Goal: Task Accomplishment & Management: Manage account settings

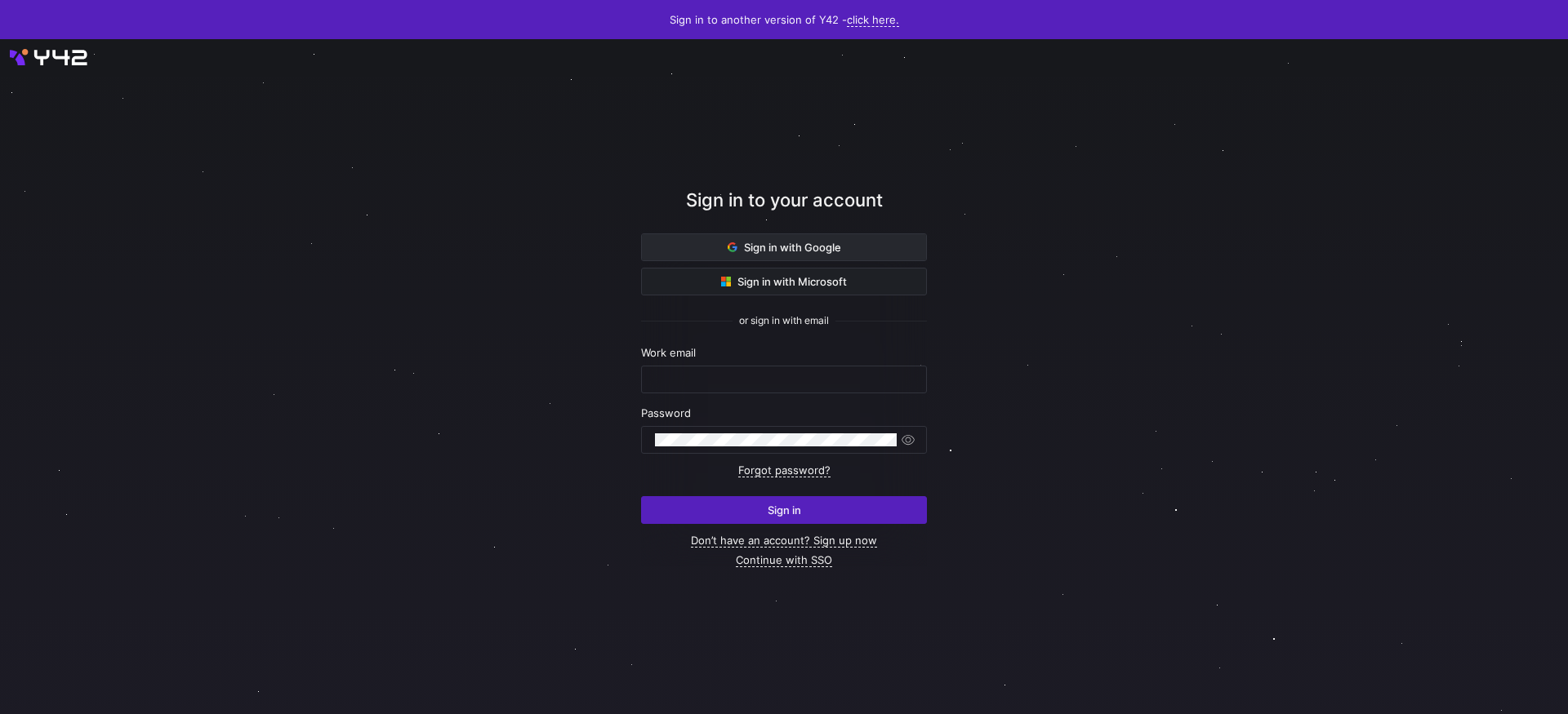
click at [814, 253] on span "Sign in with Google" at bounding box center [785, 247] width 113 height 13
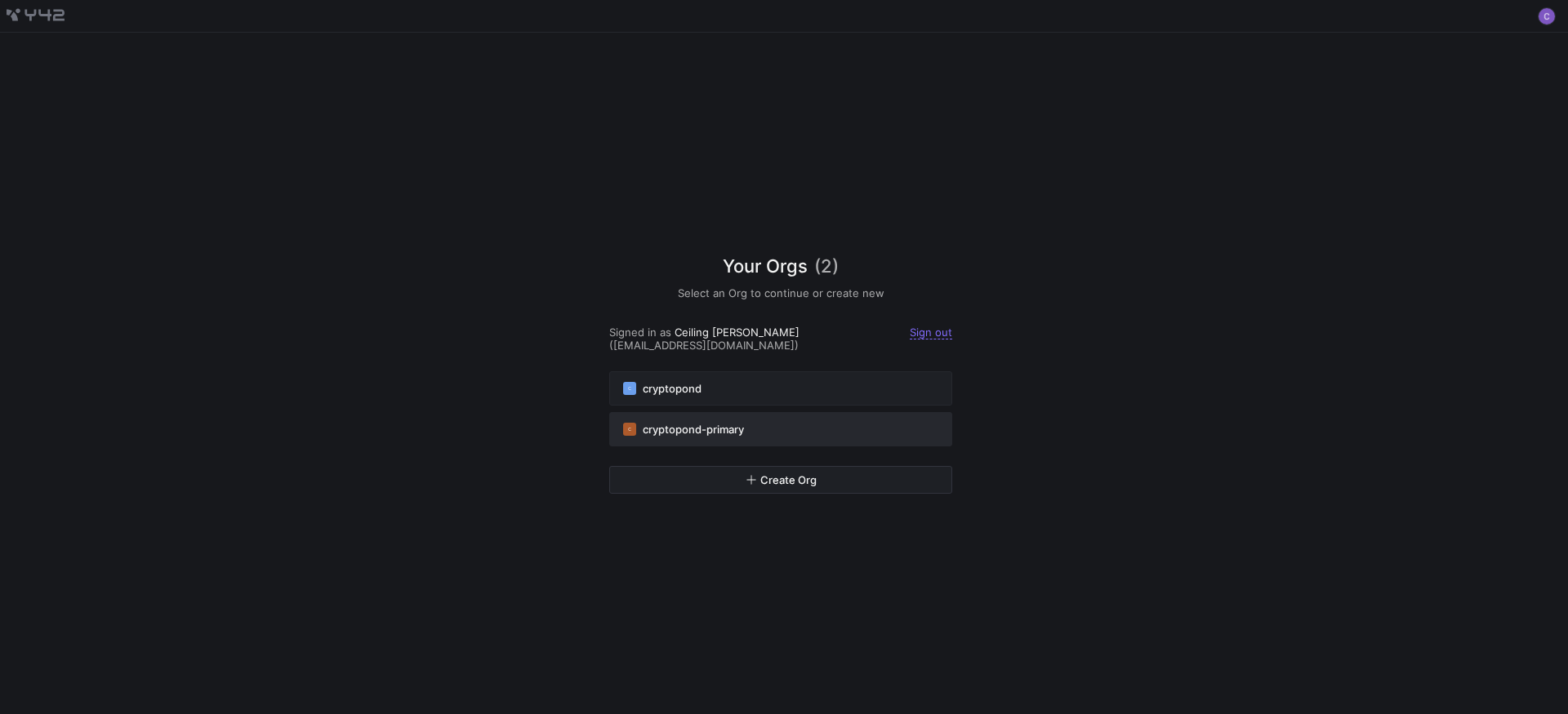
click at [684, 430] on span "cryptopond-primary" at bounding box center [694, 429] width 101 height 13
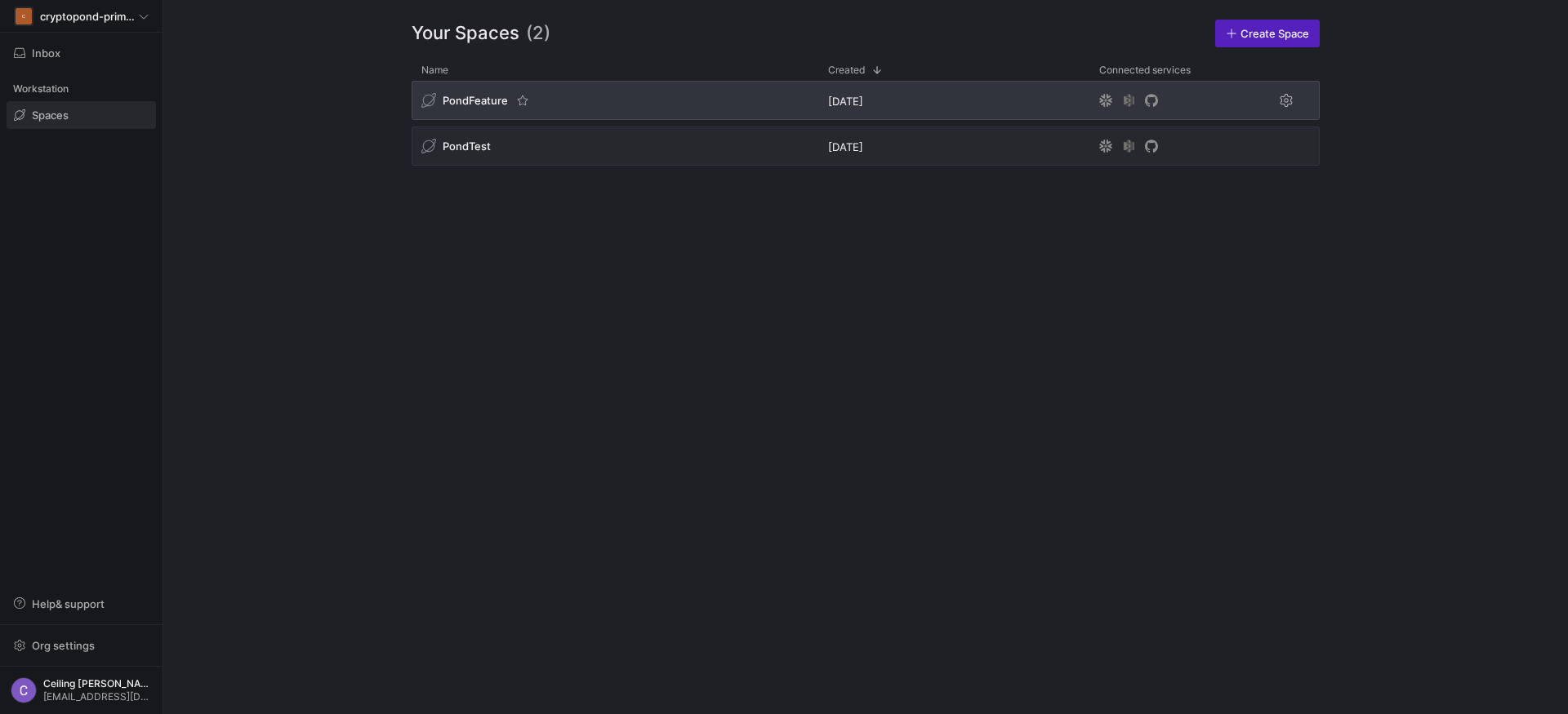
click at [462, 101] on span "PondFeature" at bounding box center [475, 100] width 65 height 13
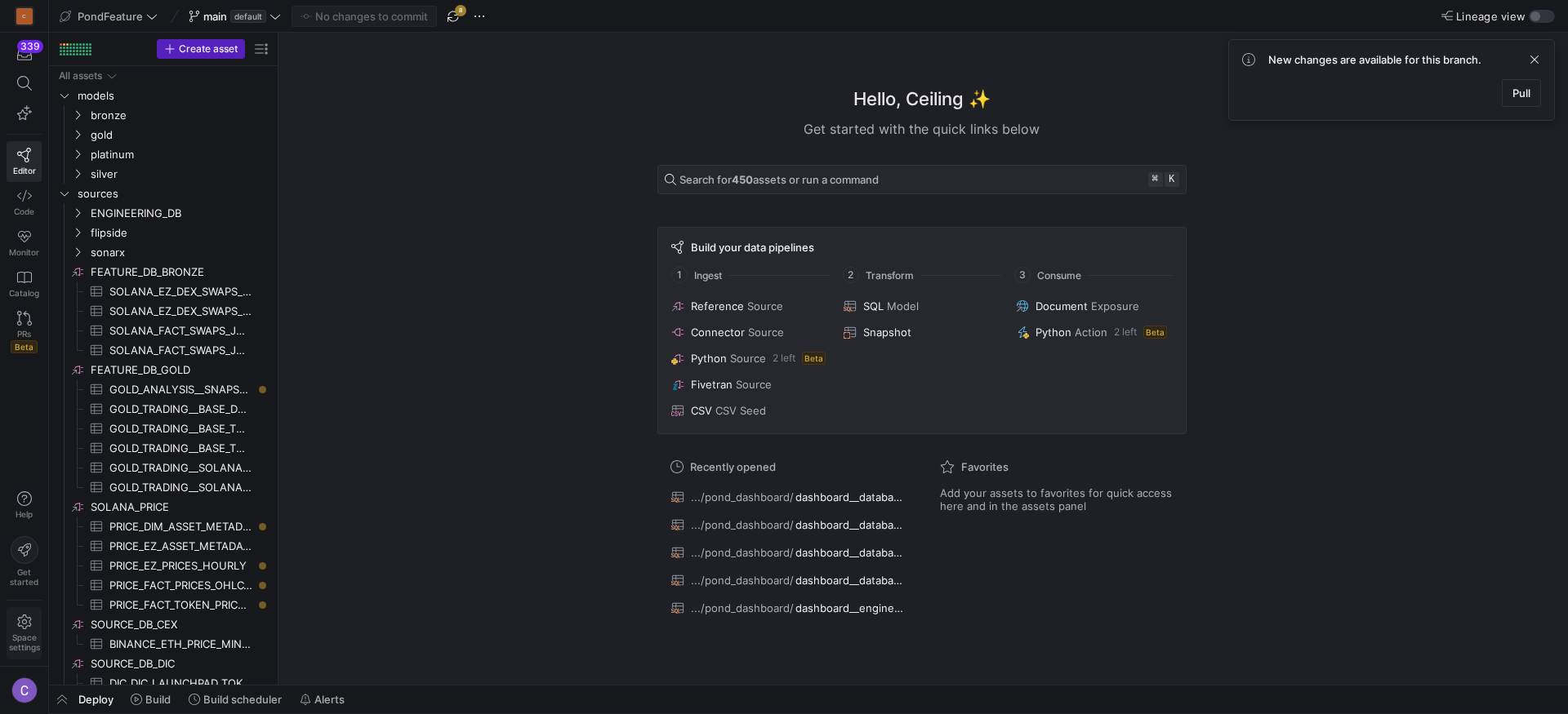
click at [18, 630] on span "Space settings" at bounding box center [24, 633] width 31 height 38
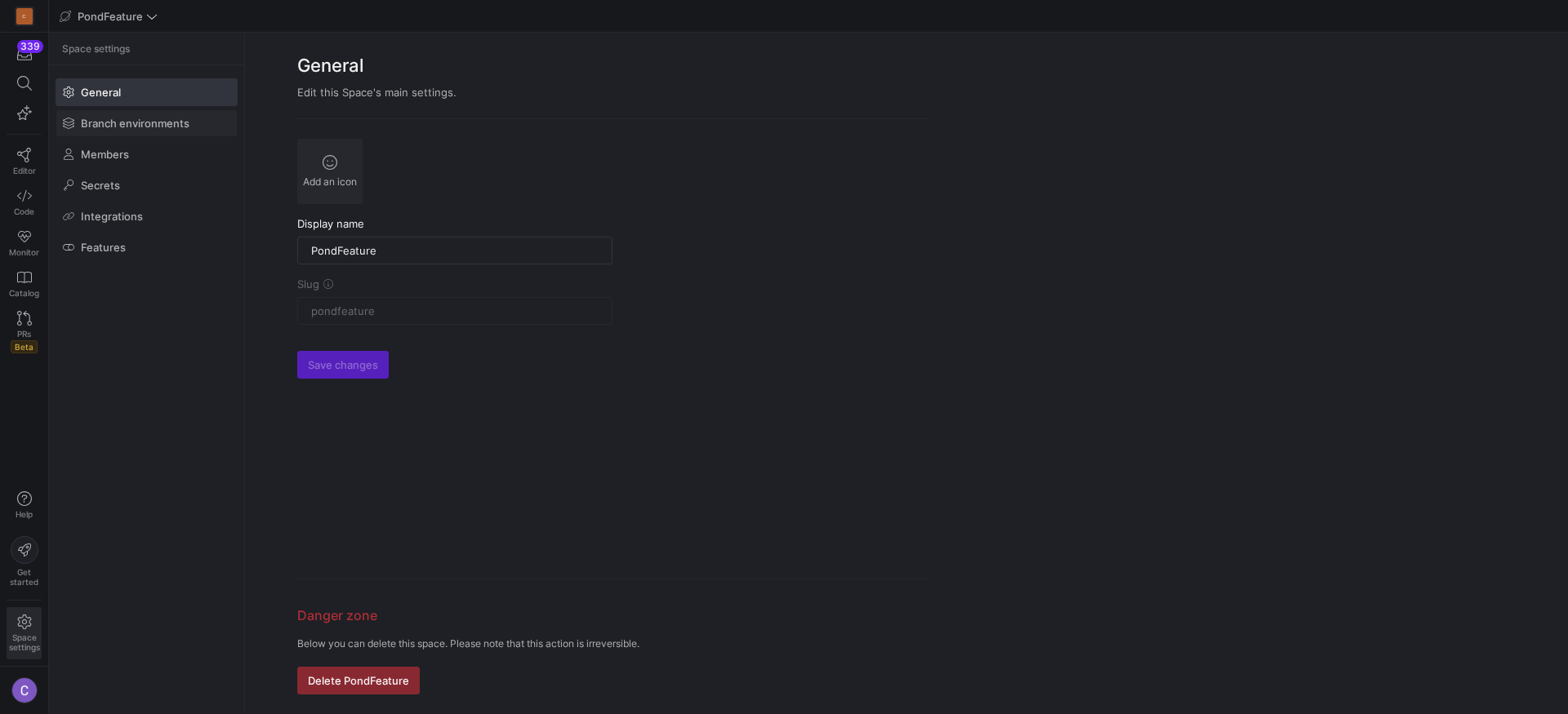
click at [154, 131] on span at bounding box center [147, 123] width 181 height 26
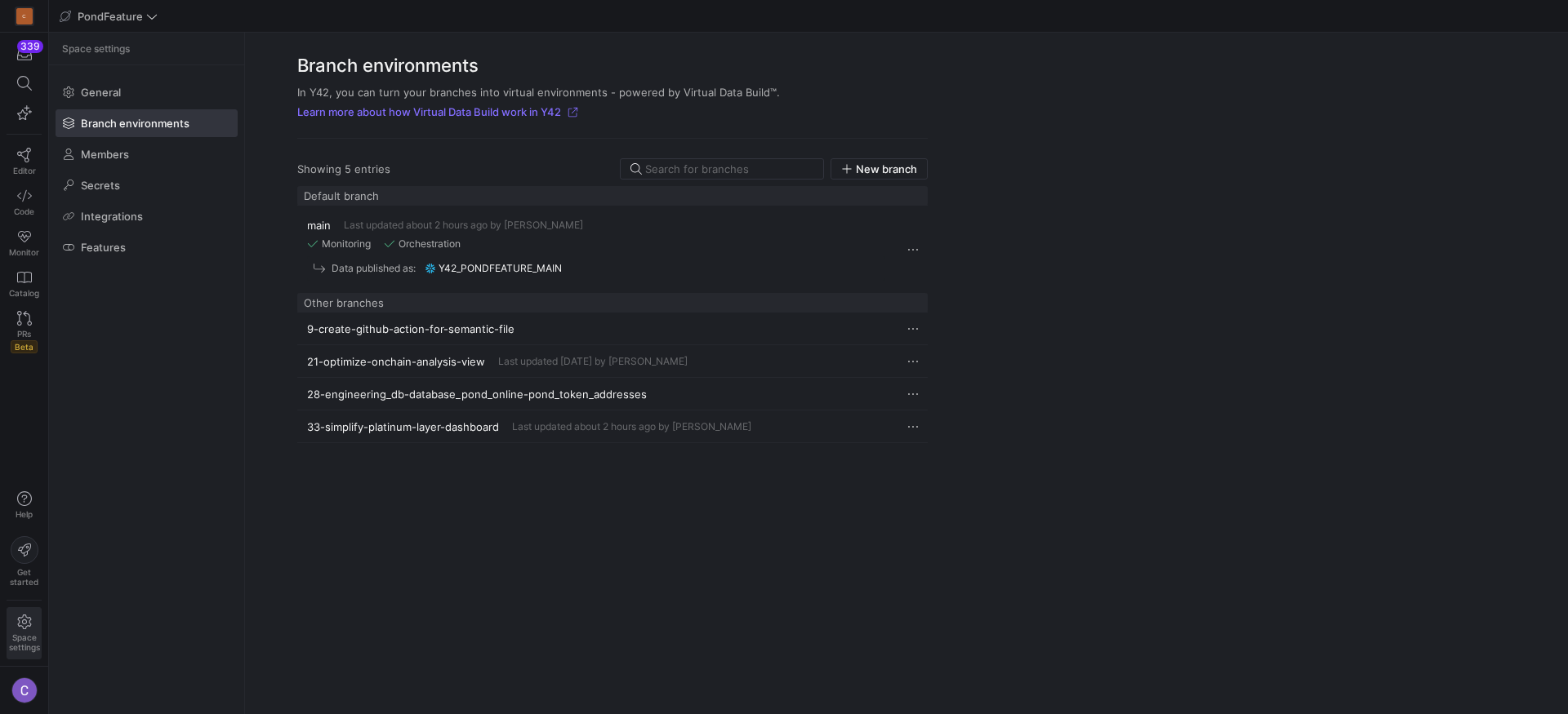
click at [808, 416] on y42-git-branch-cell-renderer "33-simplify-platinum-layer-dashboard Last updated about 2 hours ago by [PERSON_…" at bounding box center [596, 426] width 579 height 30
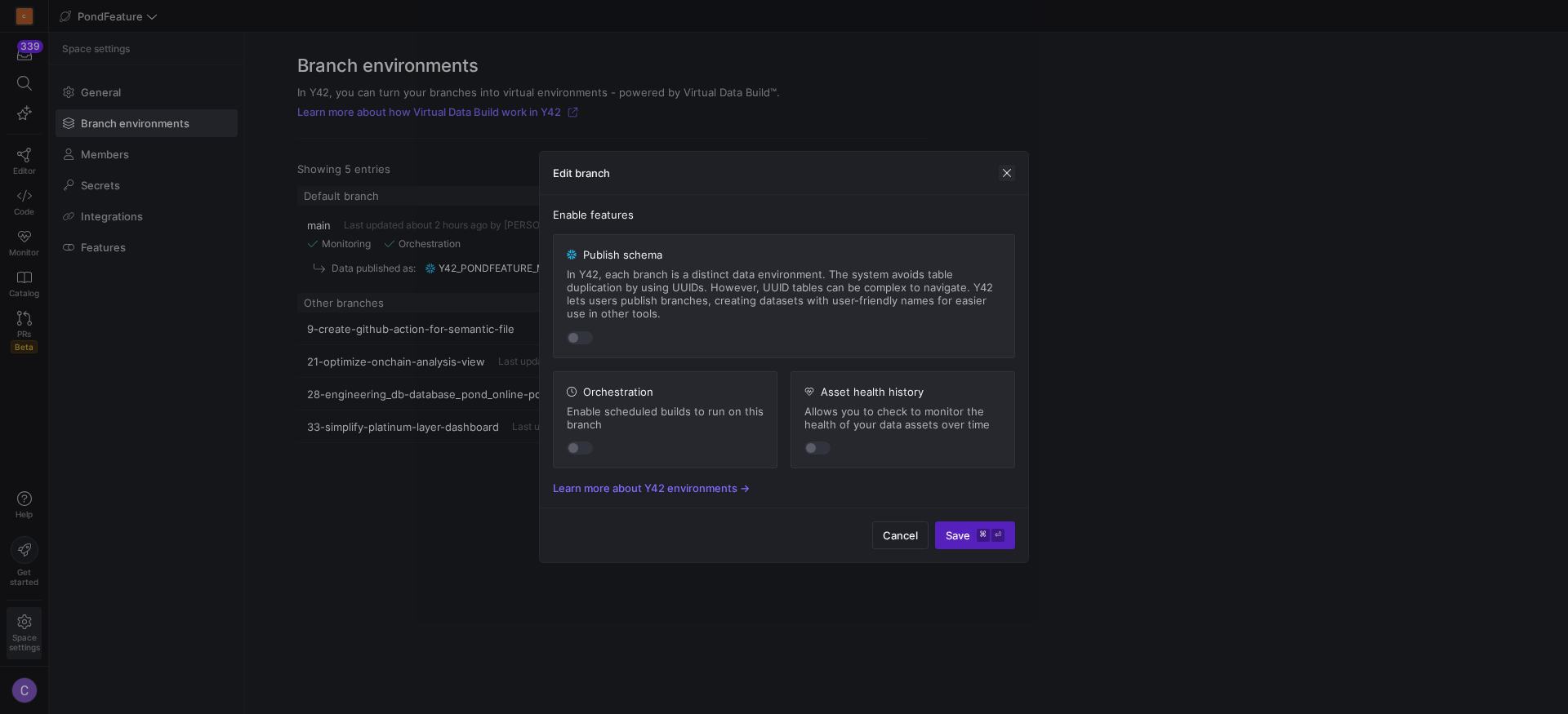
click at [1008, 180] on span "button" at bounding box center [1007, 173] width 16 height 16
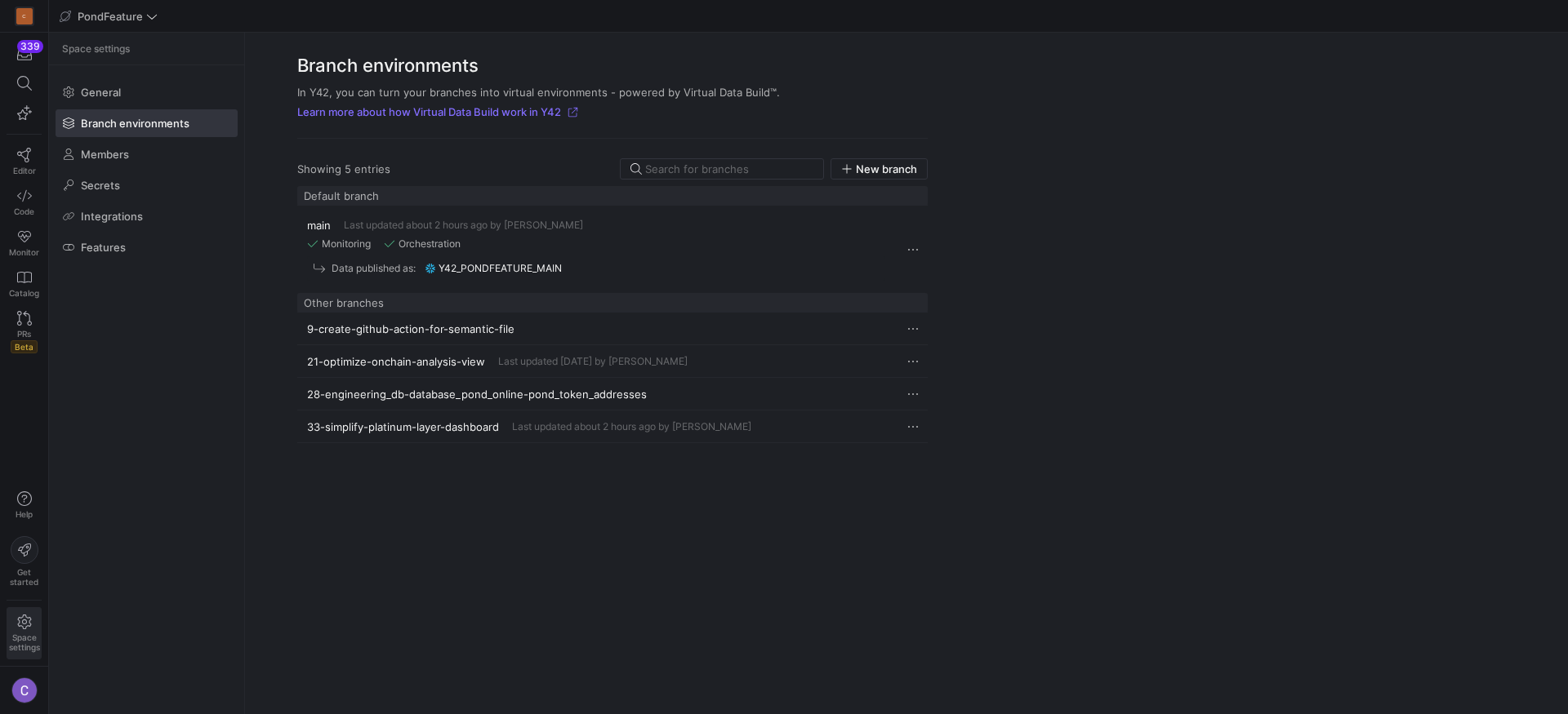
click at [470, 438] on y42-git-branch-cell-renderer "33-simplify-platinum-layer-dashboard Last updated about 2 hours ago by [PERSON_…" at bounding box center [596, 426] width 579 height 30
